Goal: Task Accomplishment & Management: Manage account settings

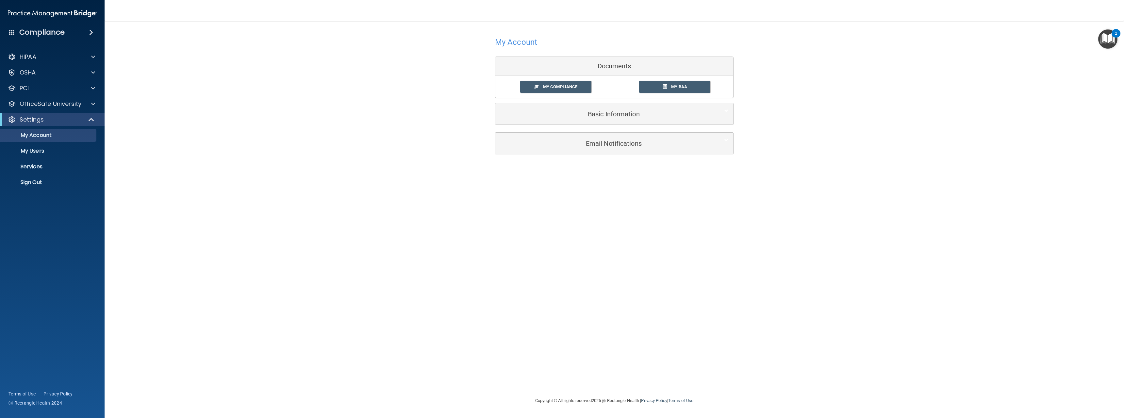
click at [66, 33] on div "Compliance" at bounding box center [52, 32] width 105 height 14
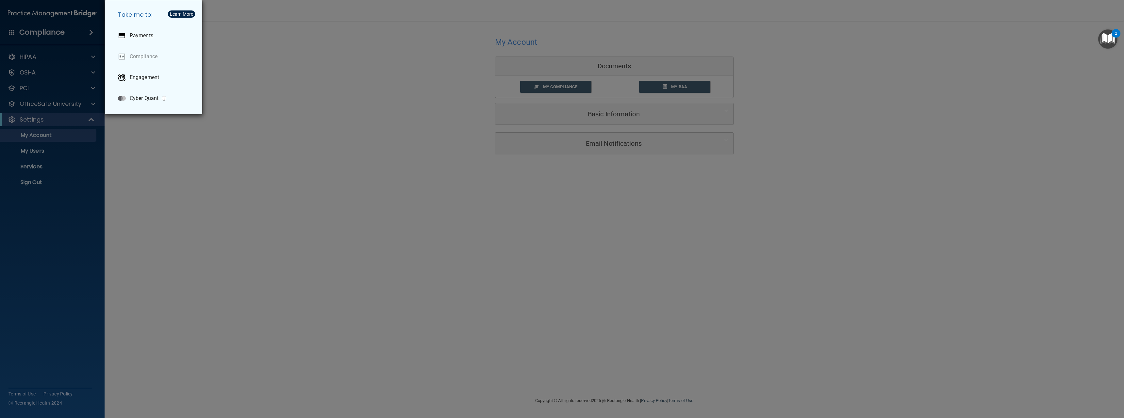
click at [172, 176] on div "Take me to: Payments Compliance Engagement Cyber Quant" at bounding box center [562, 209] width 1124 height 418
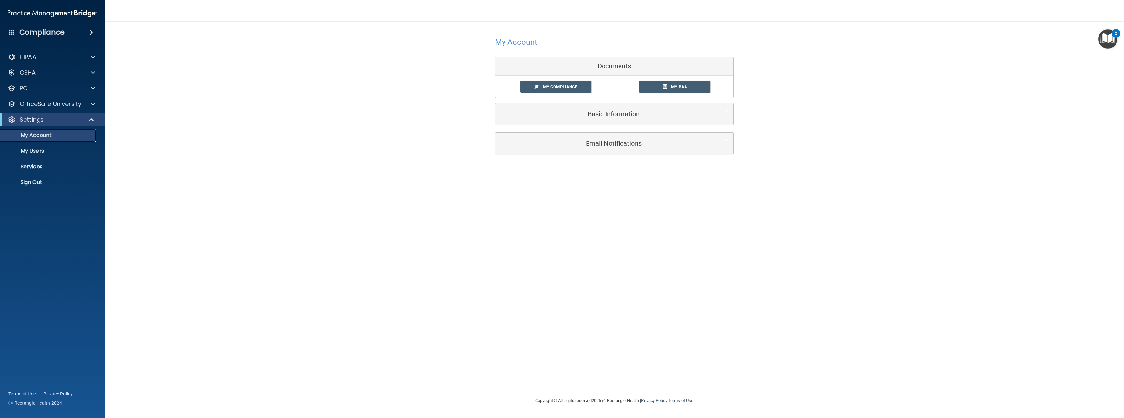
click at [48, 136] on p "My Account" at bounding box center [48, 135] width 89 height 7
click at [546, 88] on span "My Compliance" at bounding box center [560, 86] width 34 height 5
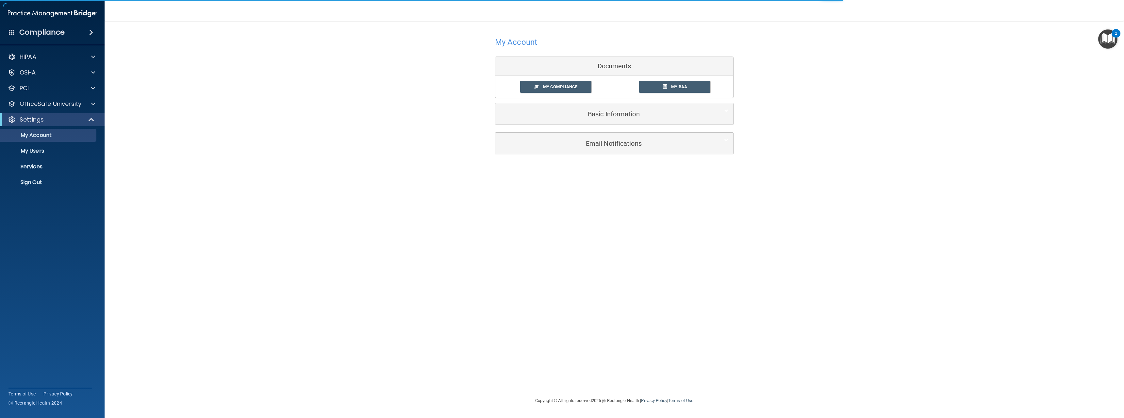
click at [43, 37] on body "Compliance HIPAA Documents and Policies Report an Incident Business Associates …" at bounding box center [562, 209] width 1124 height 418
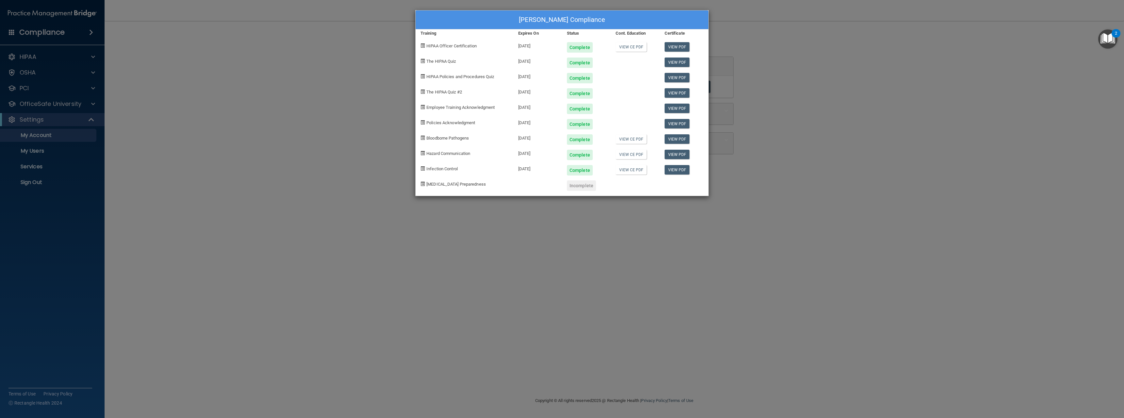
click at [1031, 107] on div "[PERSON_NAME] Compliance Training Expires On Status Cont. Education Certificate…" at bounding box center [562, 209] width 1124 height 418
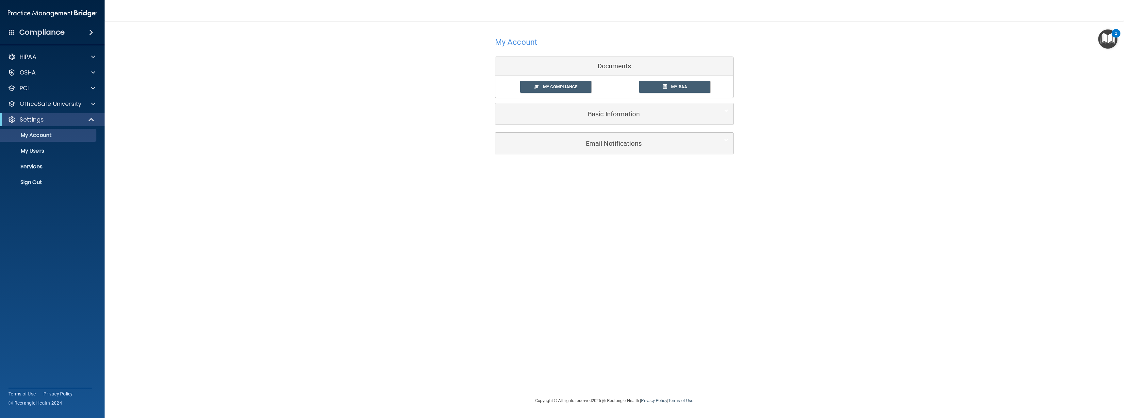
click at [38, 27] on div "Compliance" at bounding box center [52, 32] width 105 height 14
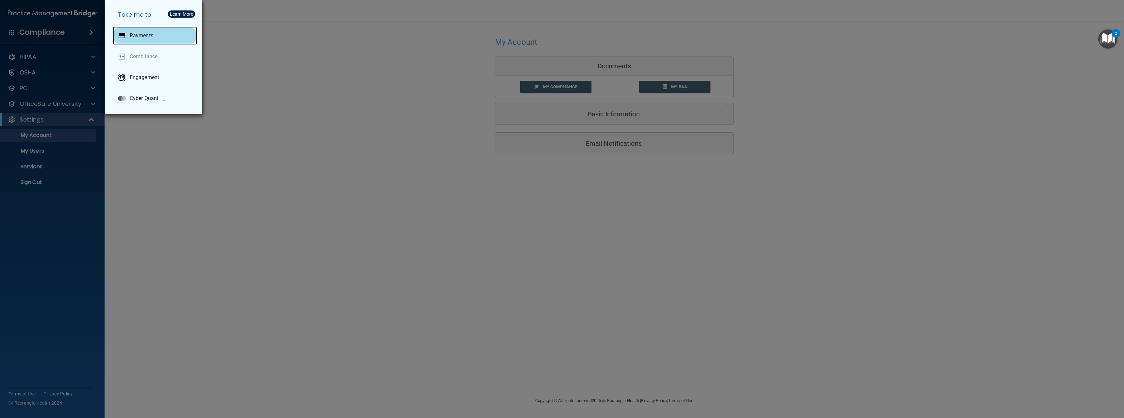
click at [128, 40] on div "Payments" at bounding box center [155, 35] width 84 height 18
click at [267, 72] on div "Take me to: Payments Compliance Engagement Cyber Quant" at bounding box center [562, 209] width 1124 height 418
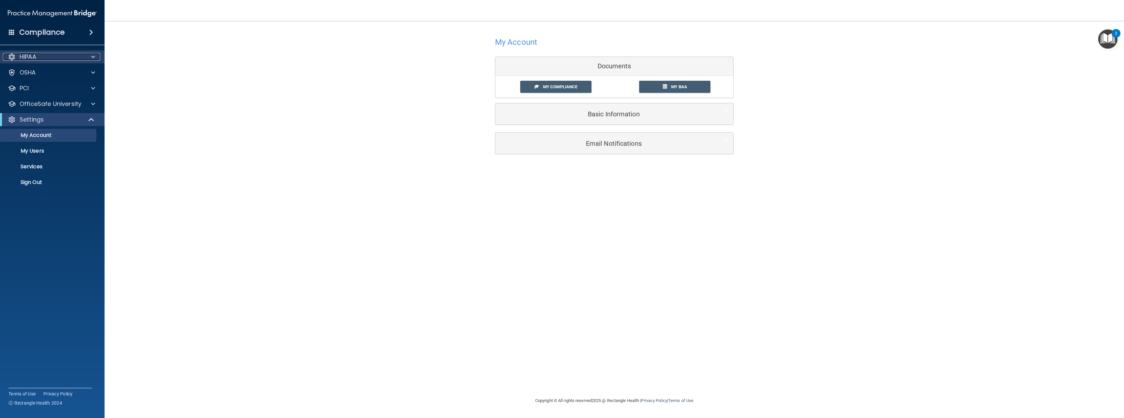
click at [25, 58] on p "HIPAA" at bounding box center [28, 57] width 17 height 8
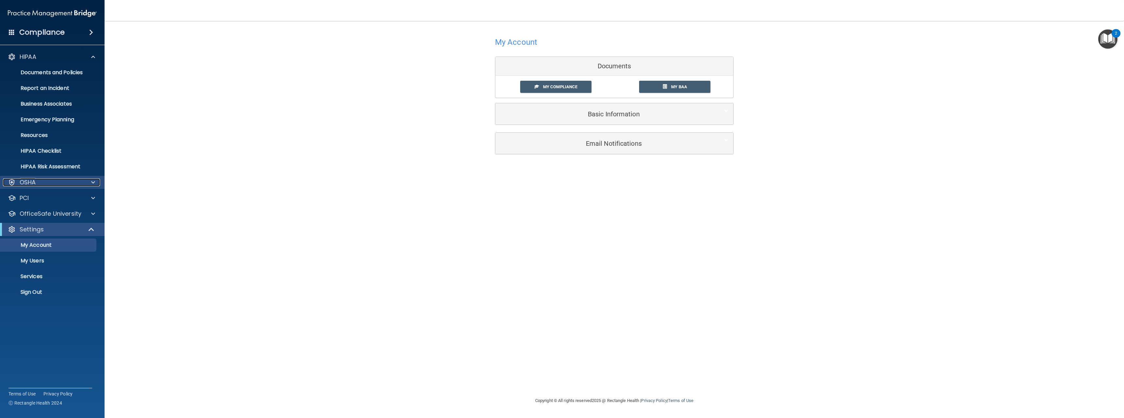
click at [96, 181] on div at bounding box center [92, 182] width 16 height 8
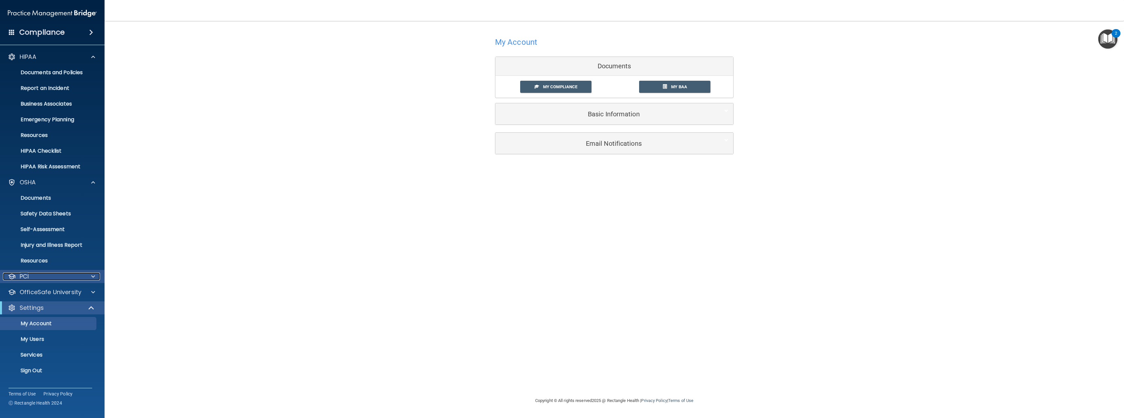
click at [85, 277] on div at bounding box center [92, 276] width 16 height 8
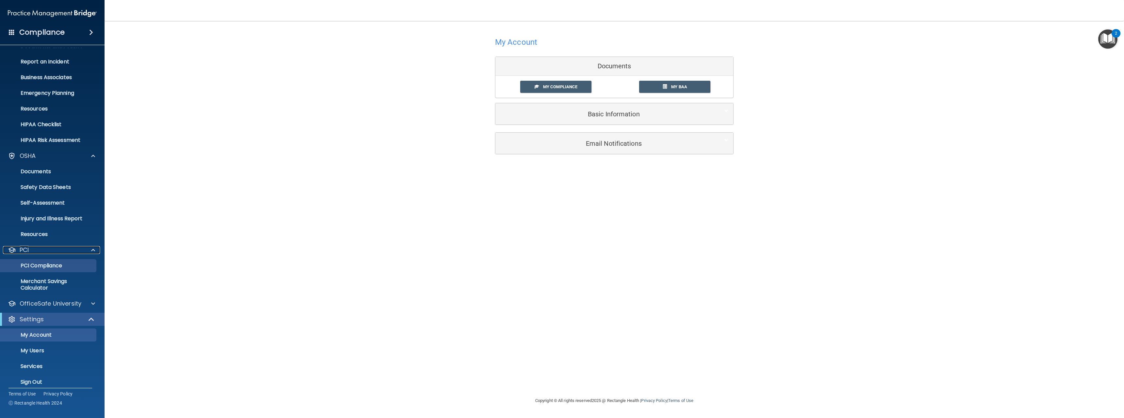
scroll to position [32, 0]
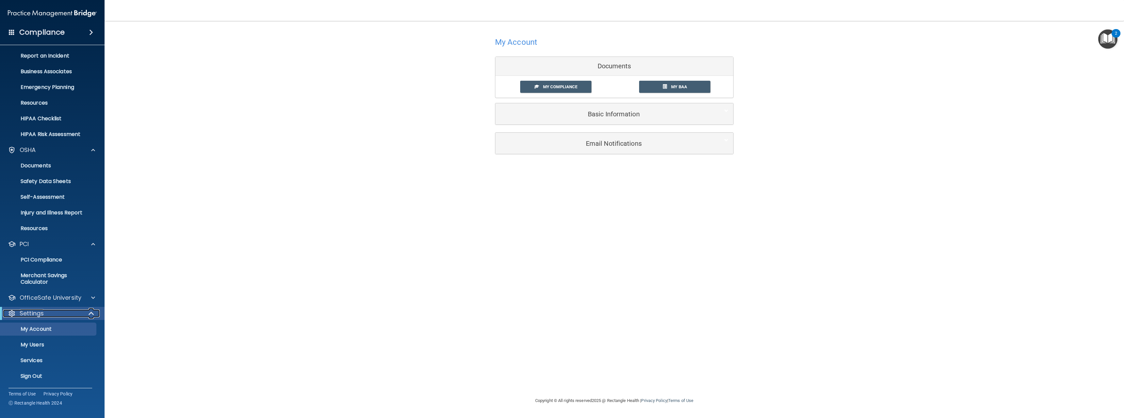
click at [74, 310] on div "Settings" at bounding box center [43, 313] width 81 height 8
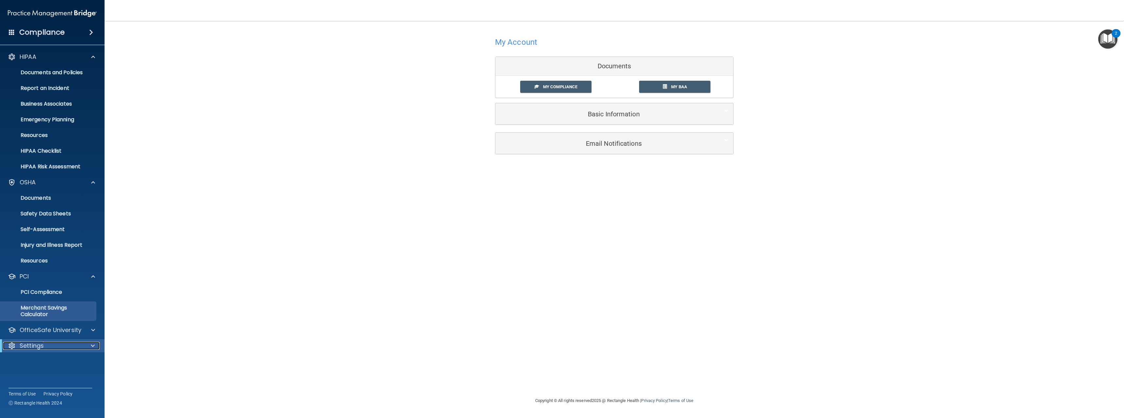
scroll to position [0, 0]
click at [70, 325] on div "OfficeSafe University" at bounding box center [52, 329] width 105 height 13
click at [85, 327] on div at bounding box center [92, 330] width 16 height 8
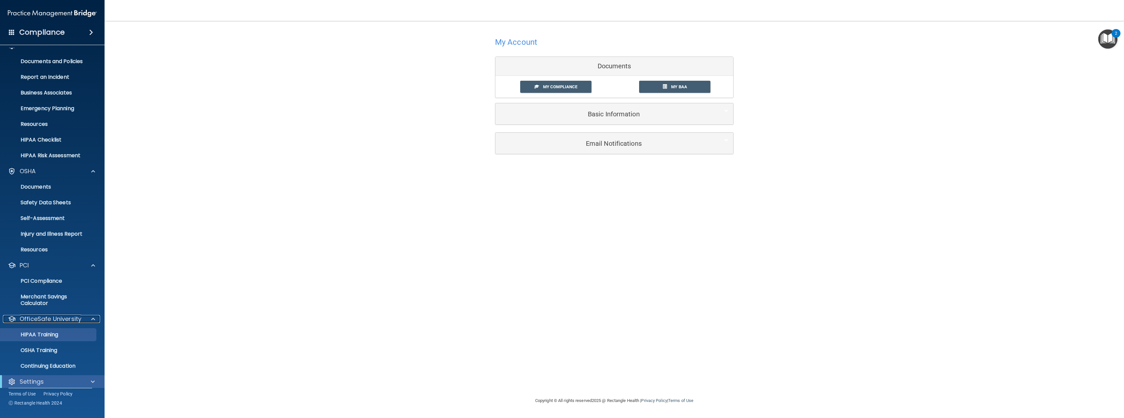
scroll to position [17, 0]
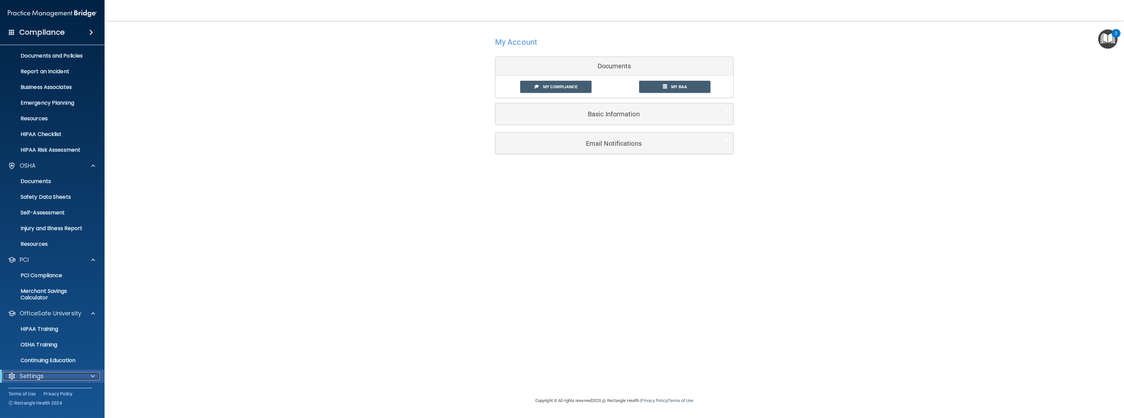
click at [89, 376] on div at bounding box center [92, 376] width 16 height 8
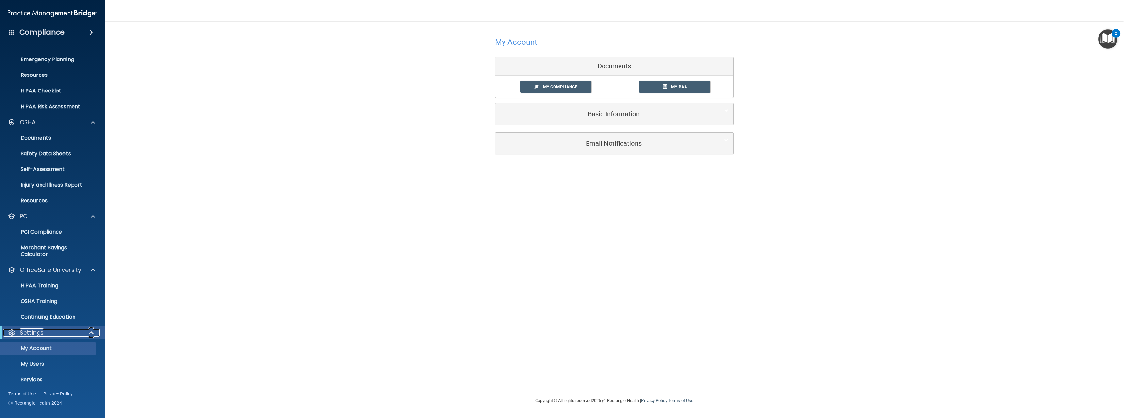
scroll to position [79, 0]
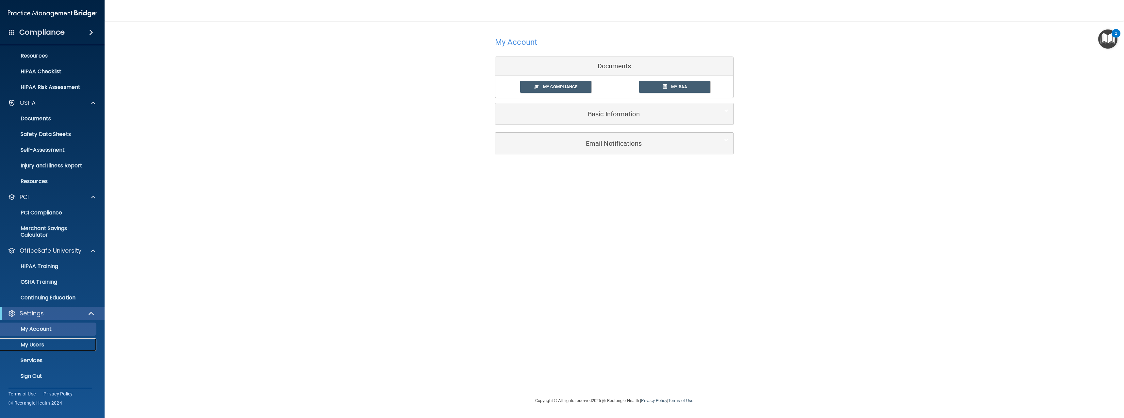
click at [40, 341] on p "My Users" at bounding box center [48, 344] width 89 height 7
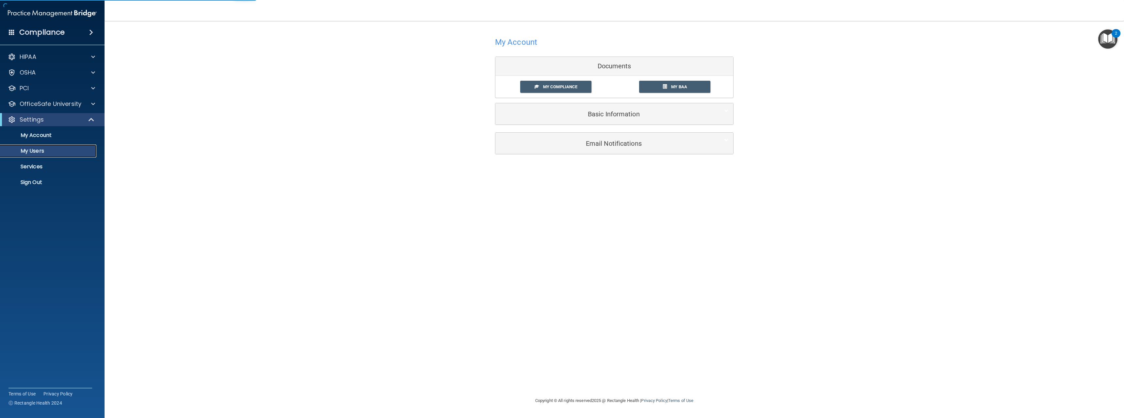
select select "20"
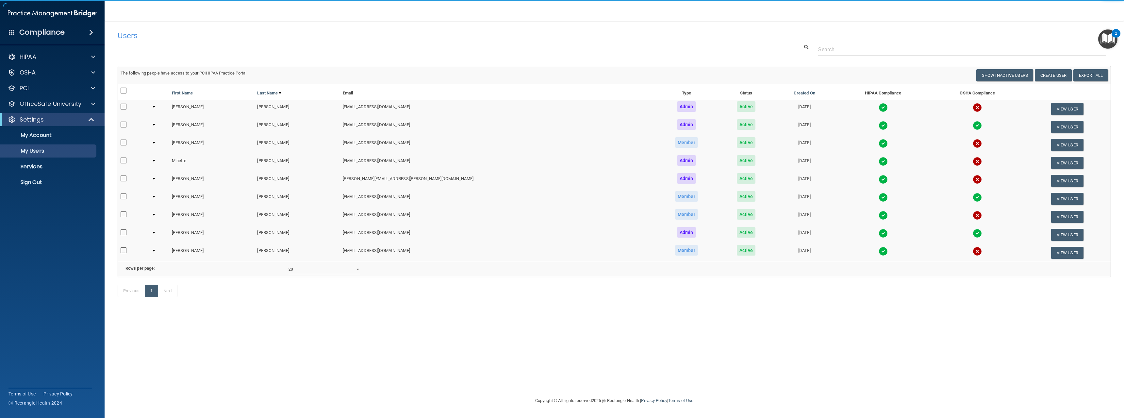
click at [26, 160] on ul "My Account My Users Services Sign Out" at bounding box center [52, 157] width 118 height 63
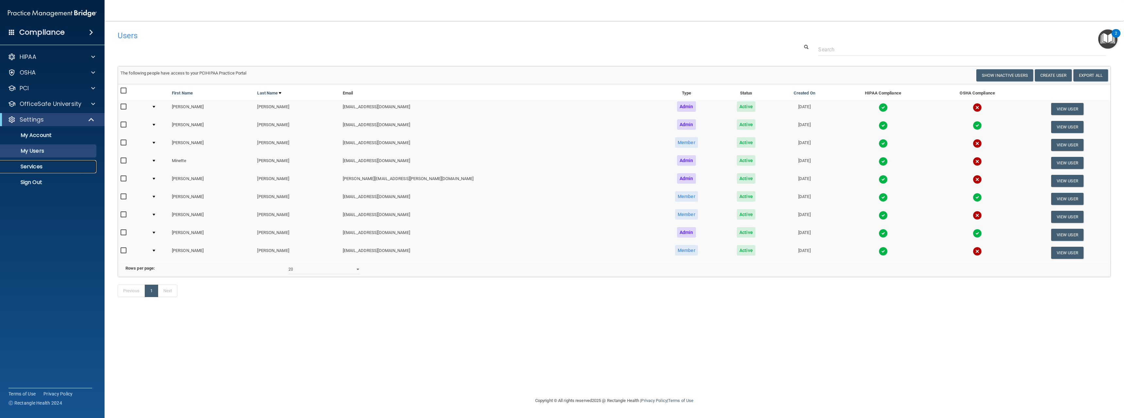
click at [25, 168] on p "Services" at bounding box center [48, 166] width 89 height 7
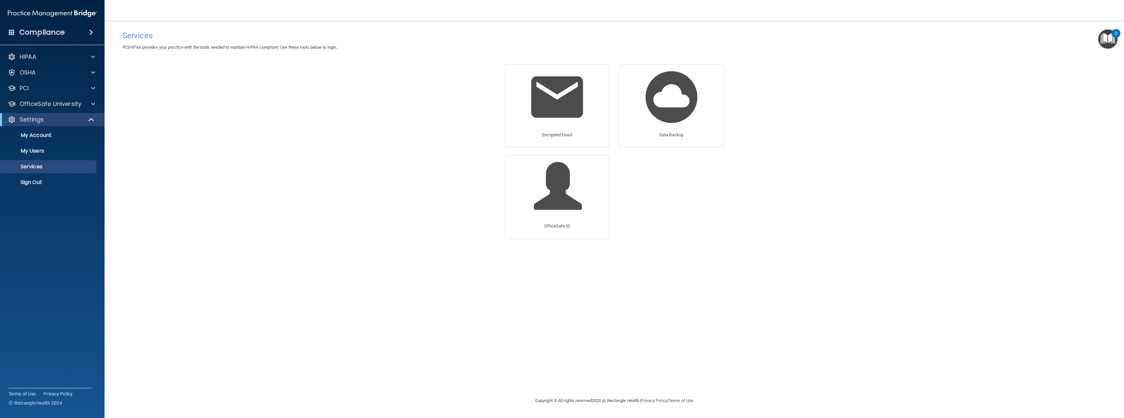
click at [363, 160] on div "Services PCIHIPAA provides your practice with the tools needed to mantain HIPAA…" at bounding box center [614, 208] width 993 height 363
click at [558, 178] on span at bounding box center [565, 190] width 62 height 57
click at [437, 108] on div "Services PCIHIPAA provides your practice with the tools needed to mantain HIPAA…" at bounding box center [614, 208] width 993 height 363
click at [540, 109] on img at bounding box center [557, 97] width 62 height 62
click at [664, 101] on img at bounding box center [671, 97] width 62 height 62
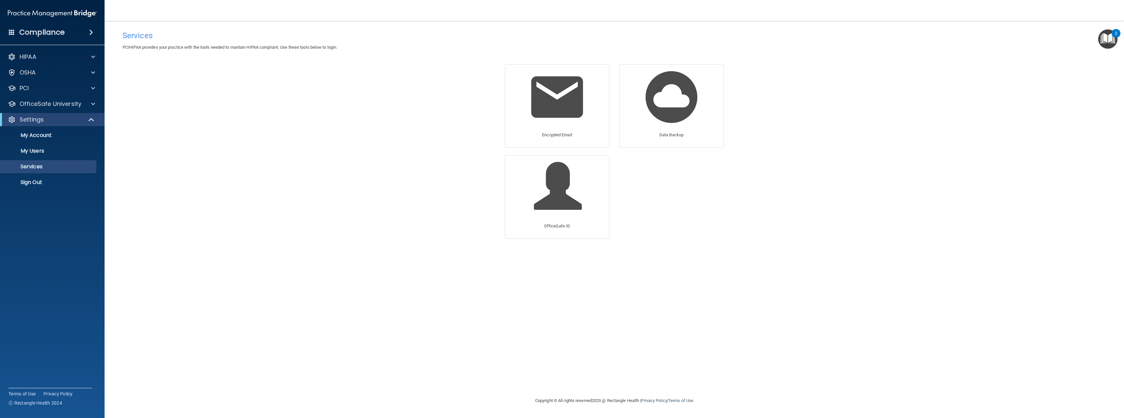
click at [261, 121] on div "Services PCIHIPAA provides your practice with the tools needed to mantain HIPAA…" at bounding box center [614, 208] width 993 height 363
click at [32, 143] on ul "My Account My Users Services Sign Out" at bounding box center [52, 157] width 118 height 63
click at [34, 148] on p "My Users" at bounding box center [48, 151] width 89 height 7
select select "20"
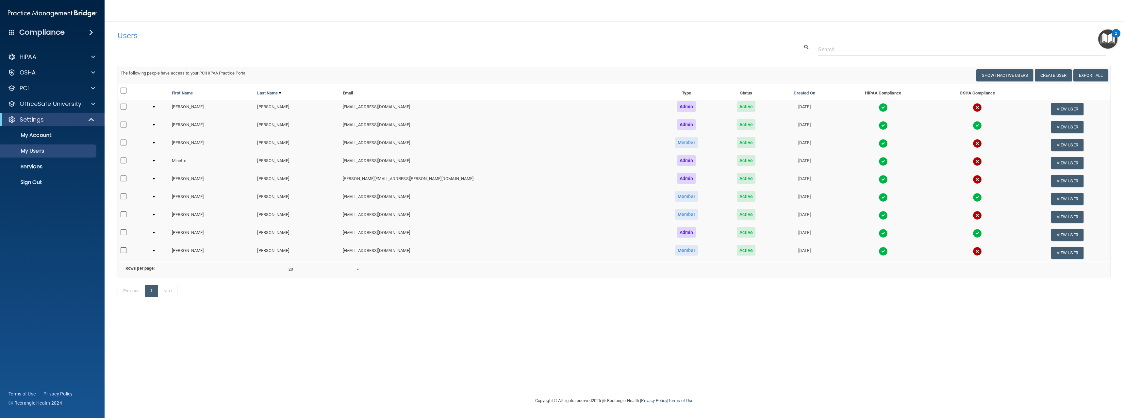
click at [159, 123] on td at bounding box center [159, 127] width 20 height 18
click at [155, 124] on div at bounding box center [154, 125] width 3 height 2
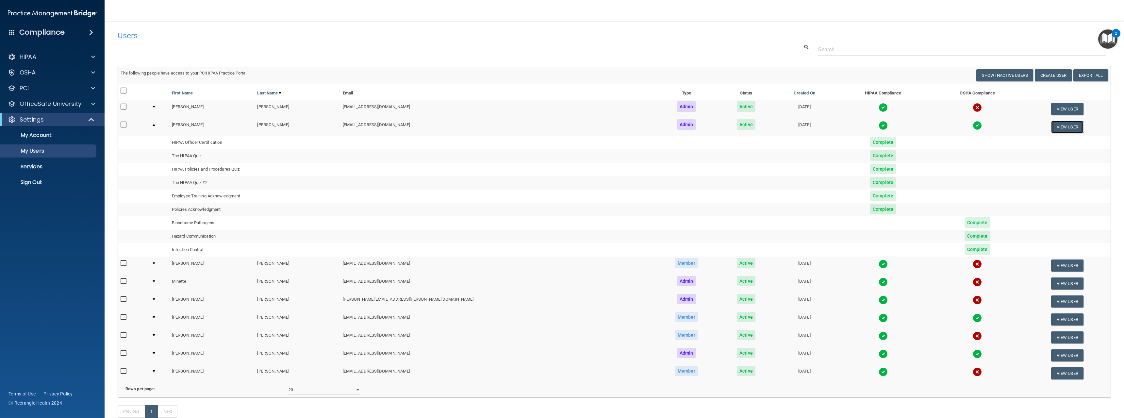
click at [1061, 126] on button "View User" at bounding box center [1067, 127] width 32 height 12
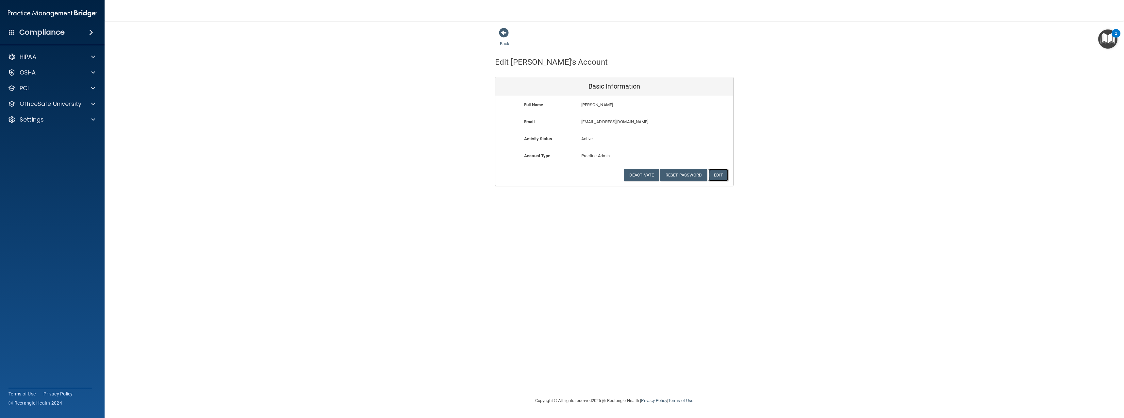
click at [725, 180] on button "Edit" at bounding box center [718, 175] width 20 height 12
click at [599, 168] on select "Admin Member" at bounding box center [595, 167] width 28 height 10
click at [855, 172] on div "Back Edit [PERSON_NAME]'s Account Basic Information First Name [PERSON_NAME] [P…" at bounding box center [614, 115] width 993 height 177
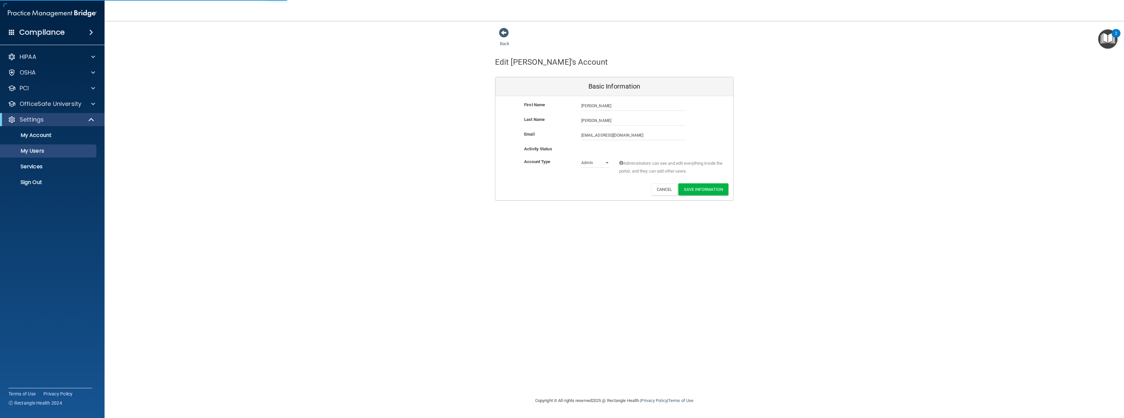
select select "20"
